Goal: Transaction & Acquisition: Subscribe to service/newsletter

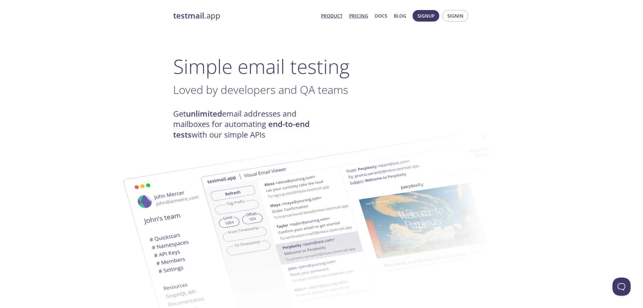
click at [357, 16] on link "Pricing" at bounding box center [358, 16] width 19 height 8
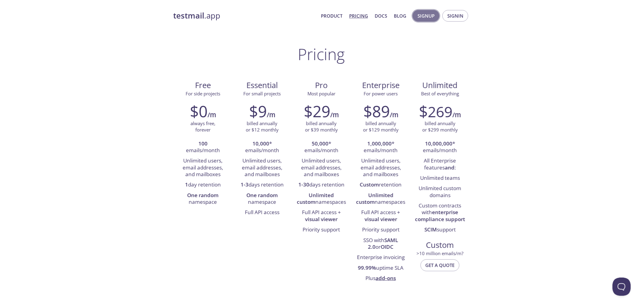
click at [420, 13] on span "Signup" at bounding box center [426, 16] width 17 height 8
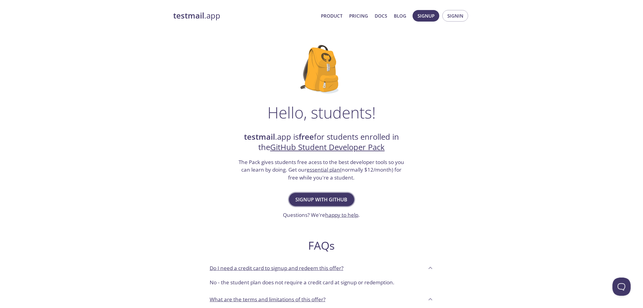
click at [335, 194] on button "Signup with GitHub" at bounding box center [321, 199] width 65 height 13
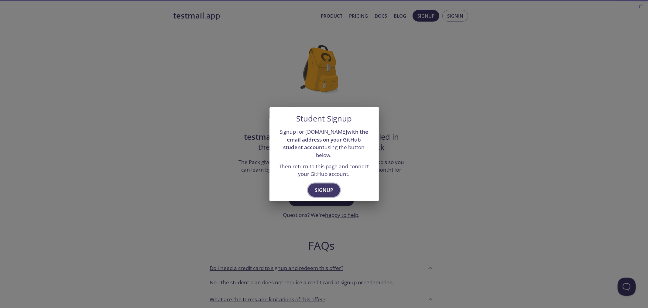
click at [331, 190] on span "Signup" at bounding box center [324, 190] width 19 height 9
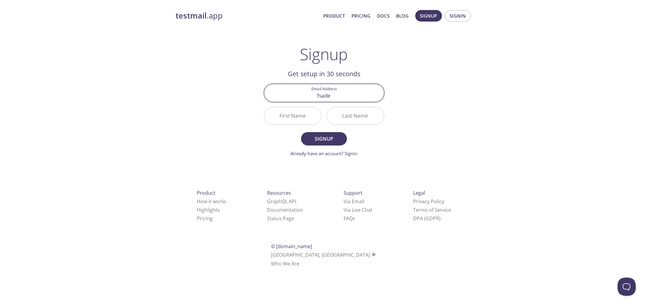
type input "fsadeuckun@gmail.com"
type input "F"
type input "Sade"
type input "Uckun"
click at [318, 141] on span "Signup" at bounding box center [324, 139] width 32 height 9
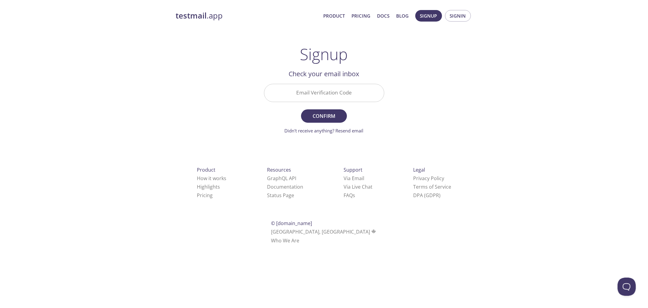
click at [328, 99] on input "Email Verification Code" at bounding box center [324, 92] width 120 height 17
type input "L9HVTB8"
click at [325, 118] on span "Confirm" at bounding box center [324, 116] width 32 height 9
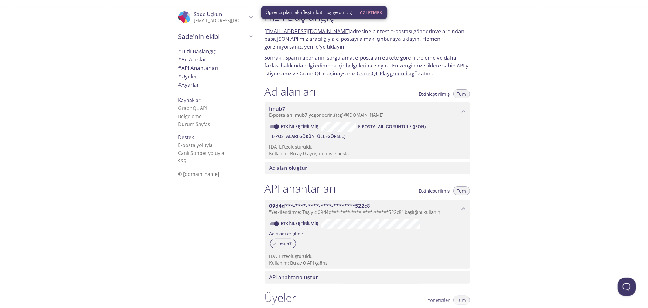
click at [446, 93] on font "Etkinleştirilmiş" at bounding box center [434, 94] width 31 height 6
click at [462, 92] on font "Tüm" at bounding box center [461, 94] width 9 height 6
click at [95, 111] on div ".cls-1 { fill: #6d5ca8; } .cls-2 { fill: #3fc191; } .cls-3 { fill: #3b4752; } .…" at bounding box center [130, 154] width 260 height 308
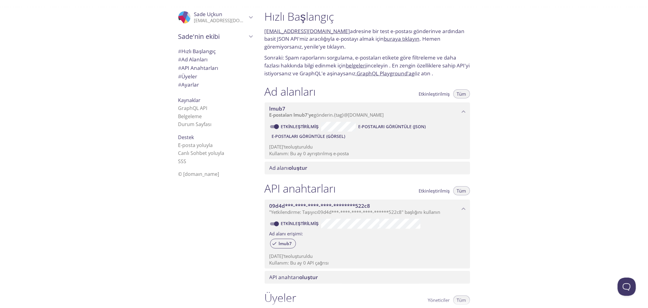
click at [516, 49] on div "Hızlı Başlangıç lmub7.test@inbox.testmail.app adresine bir test e-postası gönde…" at bounding box center [454, 154] width 389 height 308
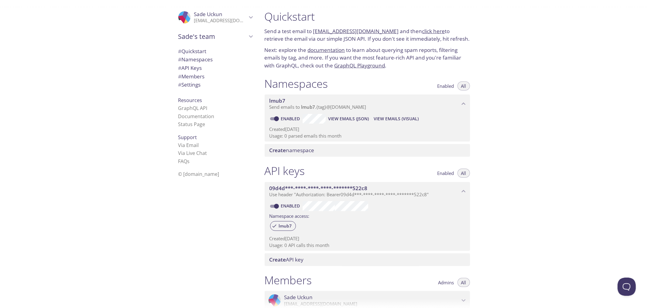
click at [549, 124] on div "Quickstart Send a test email to lmub7.test@inbox.testmail.app and then click he…" at bounding box center [454, 154] width 389 height 308
click at [305, 149] on span "Create namespace" at bounding box center [292, 150] width 45 height 7
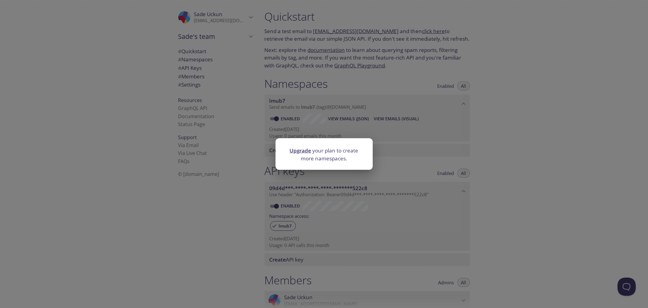
click at [418, 151] on div "Upgrade your plan to create more namespaces." at bounding box center [324, 154] width 648 height 308
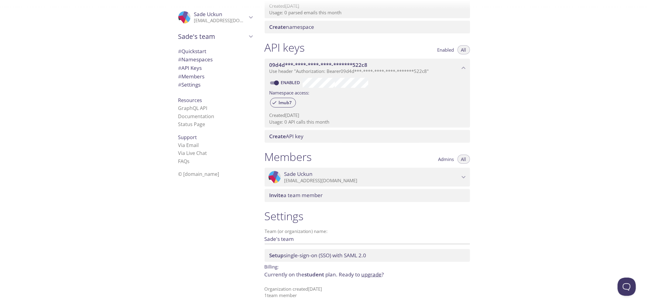
scroll to position [122, 0]
click at [191, 122] on link "Status Page" at bounding box center [191, 124] width 27 height 7
click at [202, 58] on span "# Namespaces" at bounding box center [195, 59] width 35 height 7
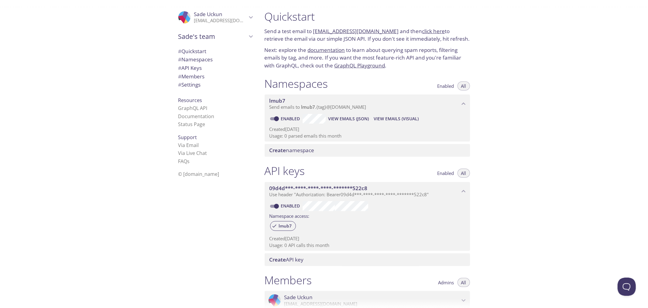
click at [359, 121] on span "View Emails (JSON)" at bounding box center [348, 118] width 41 height 7
click at [392, 119] on span "View Emails (Visual)" at bounding box center [396, 118] width 45 height 7
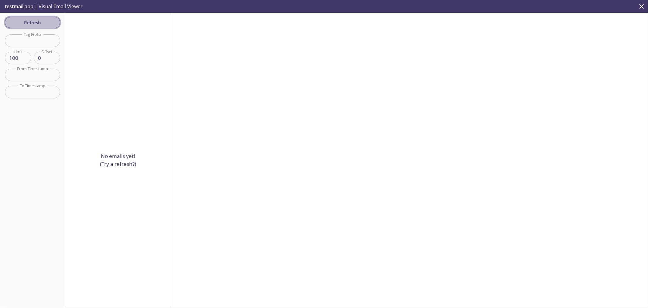
click at [40, 23] on span "Refresh" at bounding box center [33, 23] width 46 height 8
click at [108, 145] on div "No emails yet! (Try a refresh?)" at bounding box center [118, 160] width 106 height 295
click at [44, 42] on input "text" at bounding box center [32, 40] width 55 height 12
click at [102, 63] on div "No emails yet! (Try a refresh?)" at bounding box center [118, 160] width 106 height 295
